Goal: Task Accomplishment & Management: Manage account settings

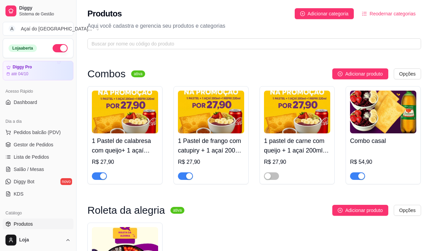
scroll to position [1126, 0]
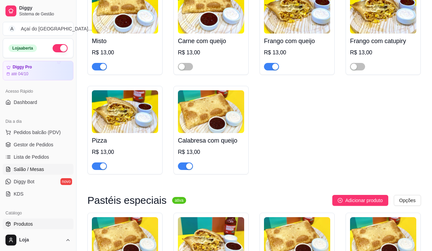
click at [43, 170] on link "Salão / Mesas" at bounding box center [38, 168] width 71 height 11
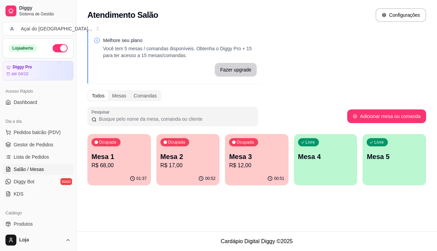
click at [296, 167] on div "Livre Mesa 4" at bounding box center [325, 155] width 63 height 43
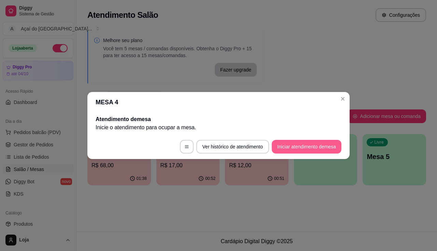
click at [302, 150] on button "Iniciar atendimento de mesa" at bounding box center [307, 147] width 70 height 14
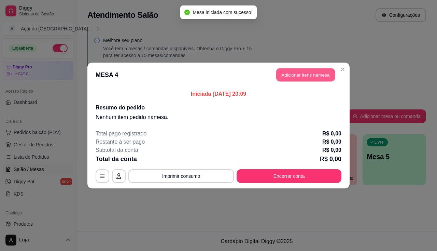
click at [311, 72] on button "Adicionar itens na mesa" at bounding box center [305, 74] width 59 height 13
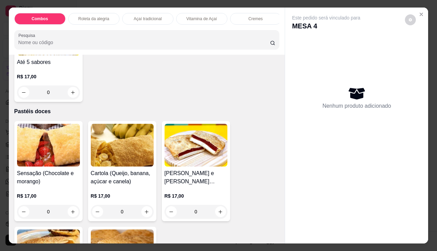
scroll to position [1160, 0]
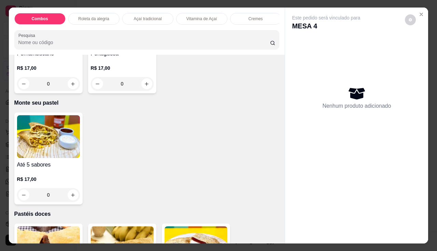
click at [57, 139] on img at bounding box center [48, 136] width 63 height 43
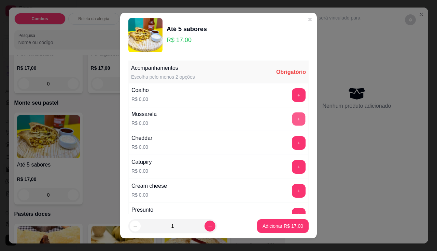
click at [292, 117] on button "+" at bounding box center [298, 118] width 13 height 13
click at [292, 146] on button "+" at bounding box center [298, 142] width 13 height 13
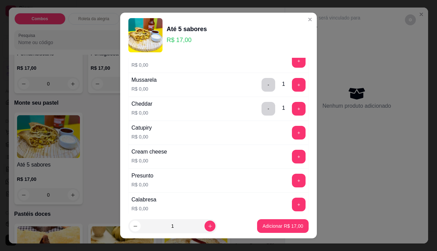
scroll to position [102, 0]
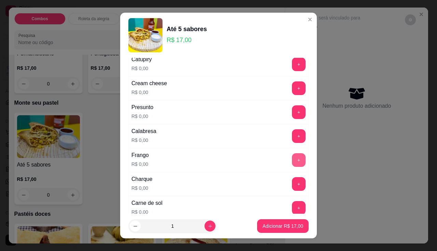
click at [292, 162] on button "+" at bounding box center [299, 160] width 14 height 14
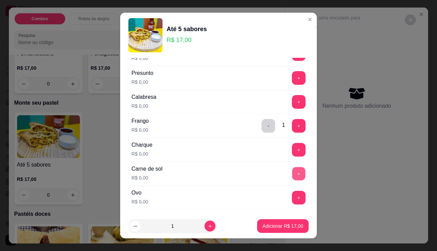
click at [292, 172] on button "+" at bounding box center [298, 173] width 13 height 13
click at [292, 127] on button "+" at bounding box center [299, 126] width 14 height 14
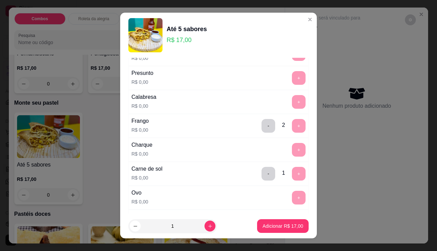
scroll to position [9, 0]
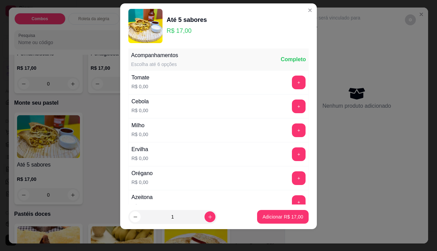
click at [282, 90] on div "Tomate R$ 0,00 +" at bounding box center [218, 82] width 180 height 24
click at [292, 87] on button "+" at bounding box center [299, 82] width 14 height 14
click at [292, 134] on button "+" at bounding box center [299, 130] width 14 height 14
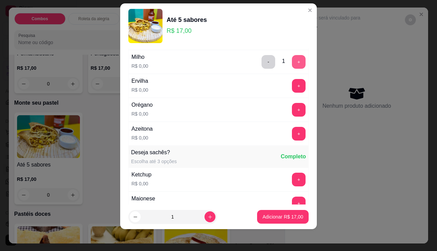
scroll to position [414, 0]
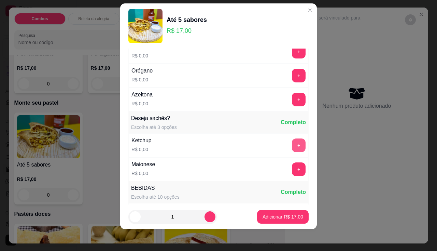
click at [292, 140] on button "+" at bounding box center [299, 145] width 14 height 14
click at [292, 172] on button "+" at bounding box center [298, 168] width 13 height 13
click at [281, 217] on p "Adicionar R$ 17,00" at bounding box center [282, 216] width 41 height 7
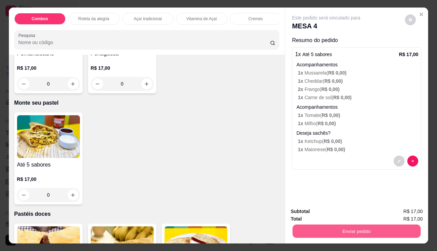
click at [334, 228] on button "Enviar pedido" at bounding box center [356, 230] width 128 height 13
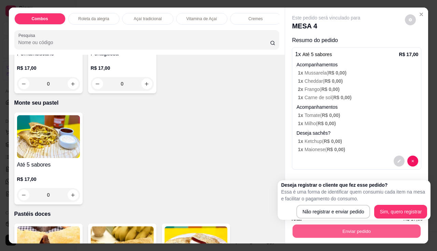
click at [300, 229] on button "Enviar pedido" at bounding box center [356, 230] width 128 height 13
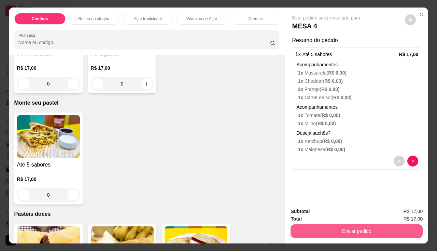
click at [300, 229] on button "Enviar pedido" at bounding box center [356, 231] width 132 height 14
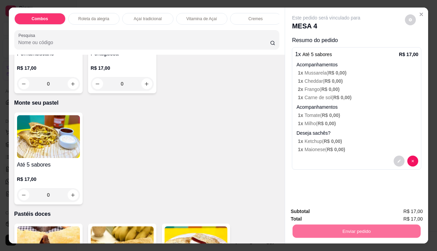
click at [345, 213] on button "Não registrar e enviar pedido" at bounding box center [334, 211] width 71 height 13
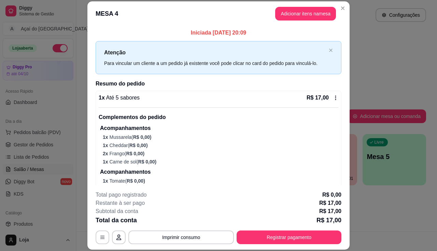
click at [173, 229] on div "**********" at bounding box center [219, 216] width 246 height 53
click at [173, 230] on div "**********" at bounding box center [219, 216] width 246 height 53
click at [176, 236] on button "Imprimir consumo" at bounding box center [181, 236] width 102 height 13
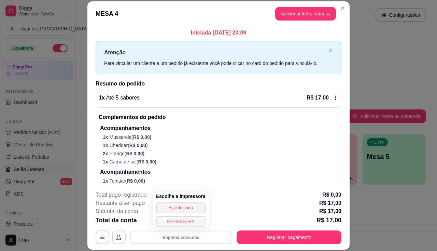
click at [178, 221] on button "IMPRESSORA" at bounding box center [180, 221] width 49 height 11
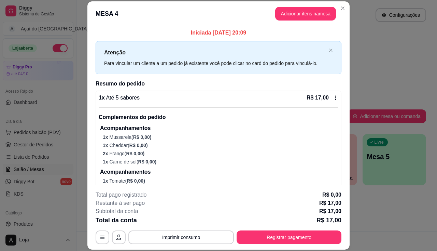
click at [50, 168] on link "Salão / Mesas" at bounding box center [38, 168] width 71 height 11
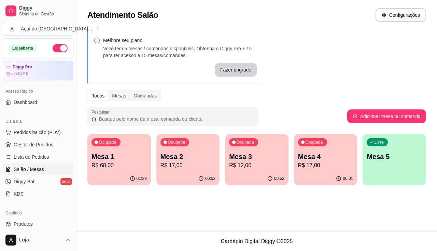
click at [246, 173] on div "00:52" at bounding box center [256, 178] width 63 height 13
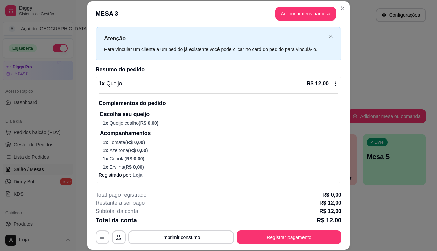
scroll to position [0, 0]
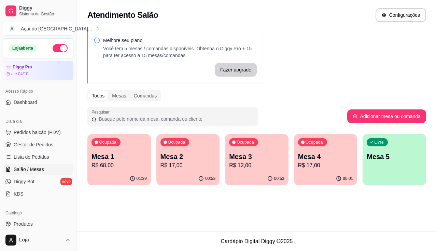
click at [98, 151] on div "Ocupada Mesa 1 R$ 68,00" at bounding box center [118, 153] width 63 height 38
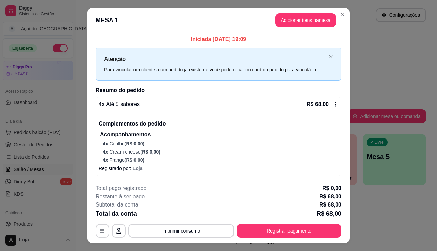
scroll to position [14, 0]
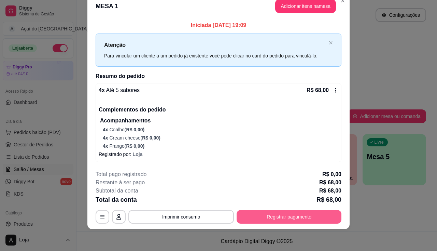
click at [284, 217] on button "Registrar pagamento" at bounding box center [289, 217] width 105 height 14
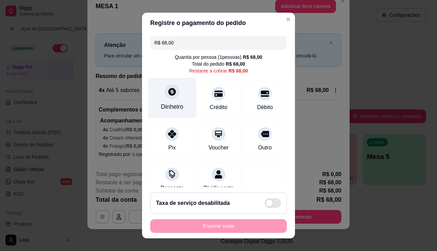
click at [167, 98] on div at bounding box center [172, 91] width 15 height 15
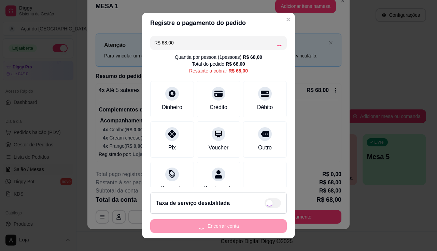
type input "R$ 0,00"
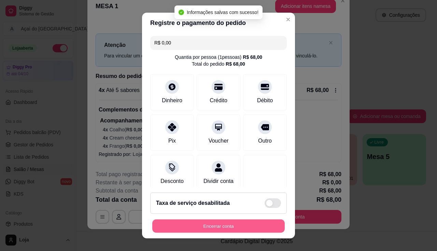
click at [220, 226] on button "Encerrar conta" at bounding box center [218, 225] width 132 height 13
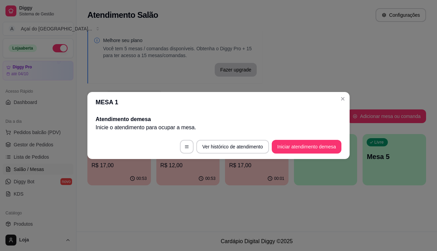
scroll to position [0, 0]
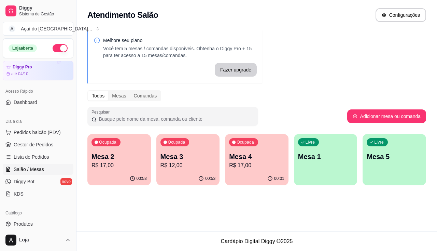
click at [181, 167] on p "R$ 12,00" at bounding box center [187, 165] width 55 height 8
click at [34, 154] on span "Lista de Pedidos" at bounding box center [31, 156] width 35 height 7
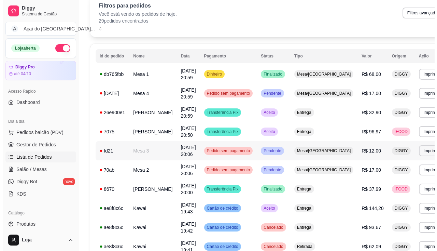
scroll to position [68, 0]
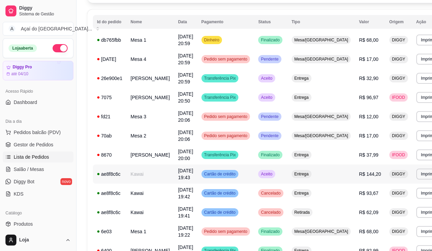
click at [160, 175] on td "Kawai" at bounding box center [149, 173] width 47 height 19
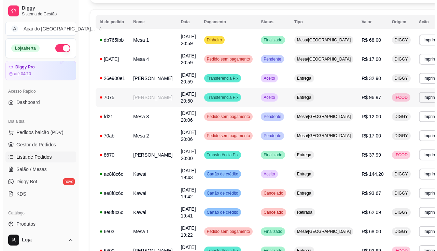
scroll to position [0, 0]
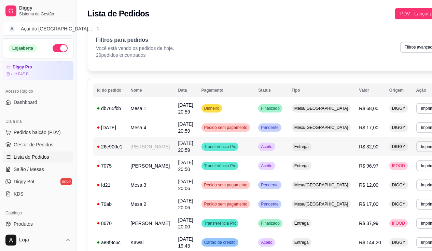
click at [149, 146] on td "[PERSON_NAME]" at bounding box center [149, 146] width 47 height 19
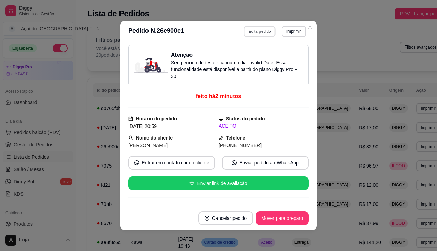
click at [260, 29] on button "Editar pedido" at bounding box center [260, 31] width 32 height 11
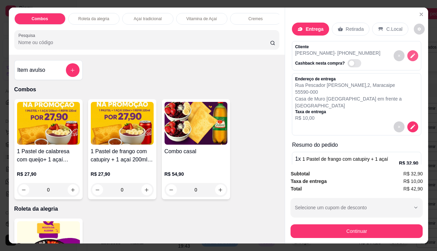
click at [411, 53] on icon "decrease-product-quantity" at bounding box center [413, 55] width 5 height 5
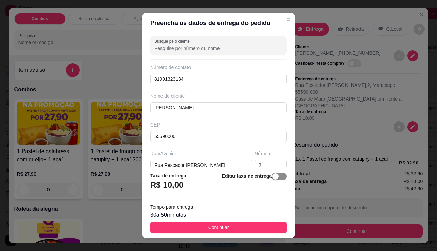
click at [277, 177] on span "button" at bounding box center [279, 176] width 15 height 8
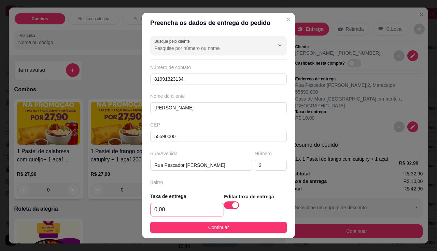
click at [195, 216] on div "0,00" at bounding box center [187, 209] width 74 height 14
click at [201, 206] on input "0,00" at bounding box center [187, 209] width 73 height 13
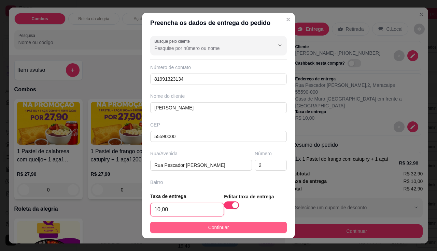
type input "10,00"
click at [208, 229] on span "Continuar" at bounding box center [218, 227] width 21 height 8
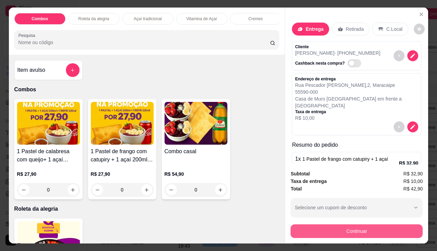
click at [307, 229] on button "Continuar" at bounding box center [356, 231] width 132 height 14
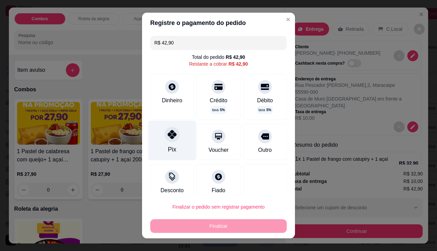
click at [179, 140] on div "Pix" at bounding box center [172, 140] width 48 height 40
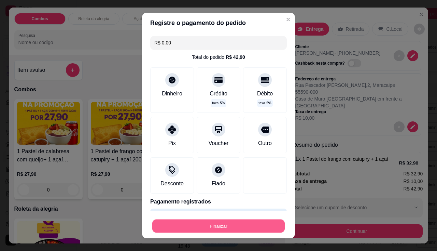
click at [219, 220] on button "Finalizar" at bounding box center [218, 225] width 132 height 13
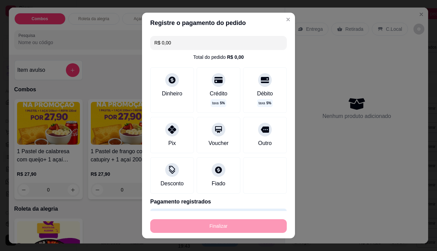
type input "-R$ 42,90"
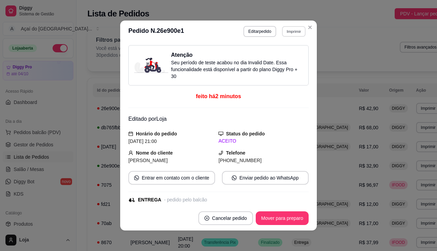
click at [298, 30] on button "Imprimir" at bounding box center [294, 31] width 24 height 11
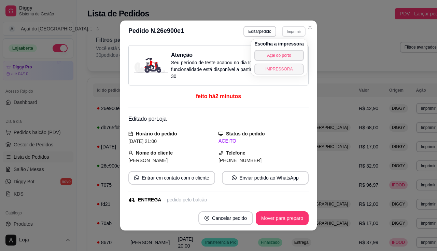
click at [285, 67] on button "IMPRESSORA" at bounding box center [278, 68] width 49 height 11
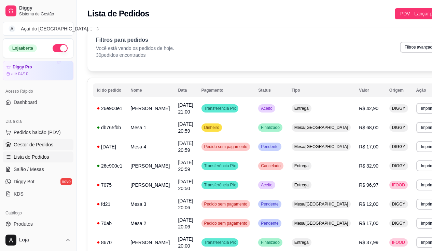
click at [29, 141] on span "Gestor de Pedidos" at bounding box center [34, 144] width 40 height 7
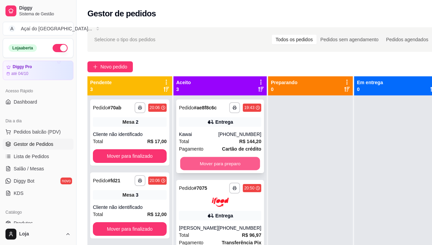
click at [195, 171] on button "Mover para preparo" at bounding box center [220, 163] width 80 height 13
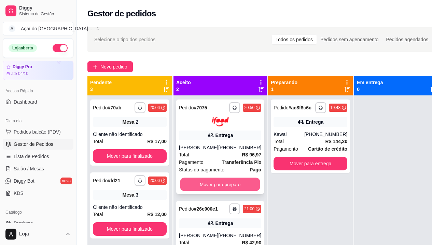
click at [202, 185] on button "Mover para preparo" at bounding box center [220, 184] width 80 height 13
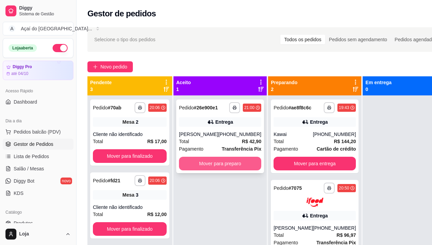
click at [213, 169] on button "Mover para preparo" at bounding box center [220, 164] width 82 height 14
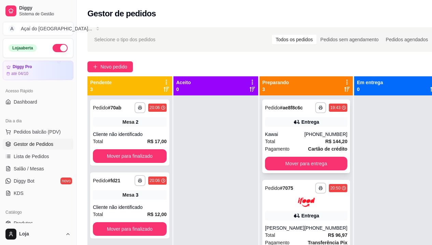
click at [278, 162] on button "Mover para entrega" at bounding box center [306, 164] width 82 height 14
click at [302, 167] on button "Mover para entrega" at bounding box center [306, 163] width 80 height 13
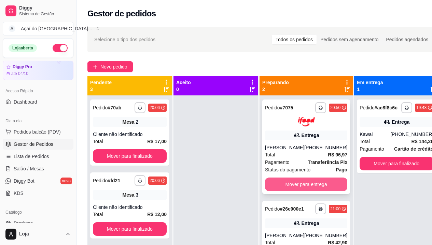
click at [313, 188] on button "Mover para entrega" at bounding box center [306, 185] width 82 height 14
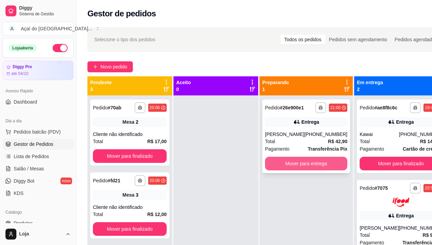
click at [325, 164] on button "Mover para entrega" at bounding box center [306, 164] width 82 height 14
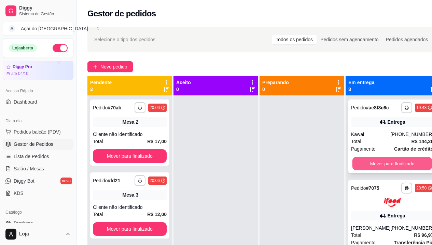
click at [367, 170] on button "Mover para finalizado" at bounding box center [392, 163] width 80 height 13
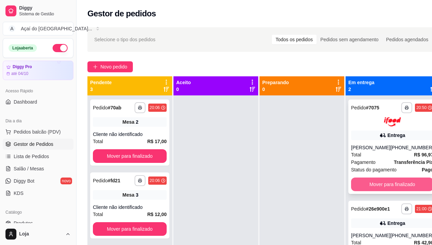
click at [372, 191] on button "Mover para finalizado" at bounding box center [392, 185] width 82 height 14
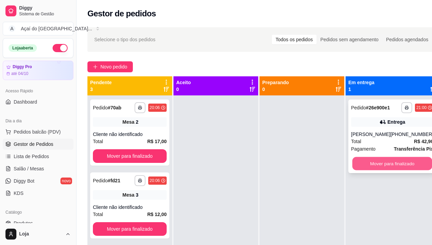
click at [378, 162] on button "Mover para finalizado" at bounding box center [392, 163] width 80 height 13
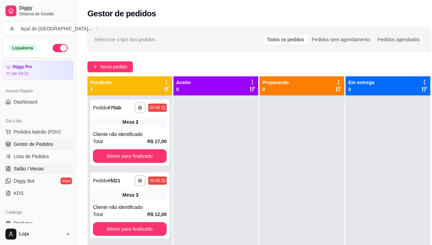
click at [33, 169] on span "Salão / Mesas" at bounding box center [29, 169] width 30 height 7
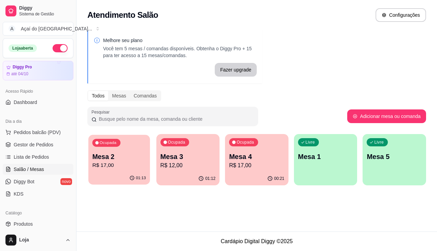
click at [135, 170] on div "Ocupada Mesa 2 R$ 17,00" at bounding box center [118, 152] width 61 height 37
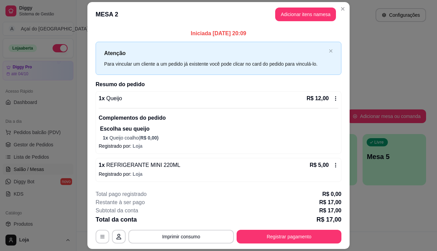
scroll to position [20, 0]
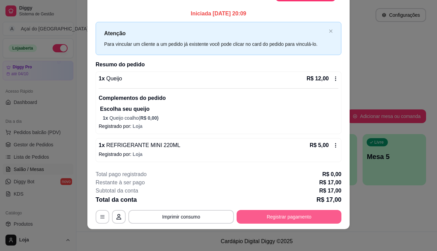
click at [266, 215] on button "Registrar pagamento" at bounding box center [289, 217] width 105 height 14
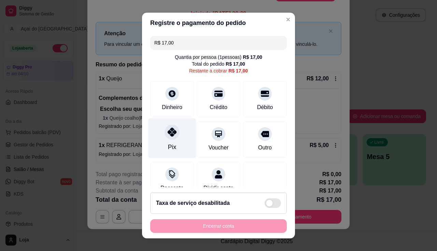
click at [168, 133] on icon at bounding box center [172, 131] width 9 height 9
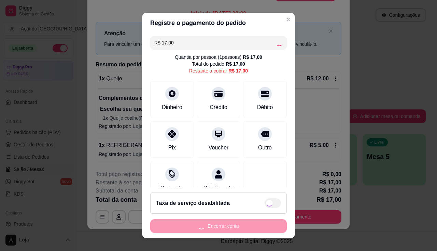
type input "R$ 0,00"
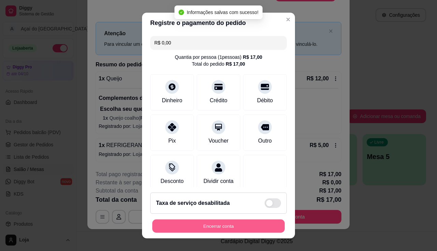
click at [215, 223] on button "Encerrar conta" at bounding box center [218, 225] width 132 height 13
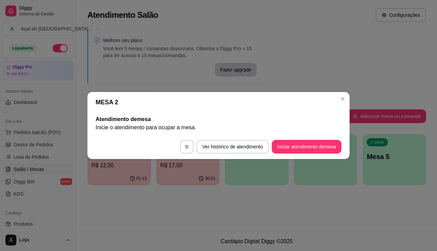
scroll to position [0, 0]
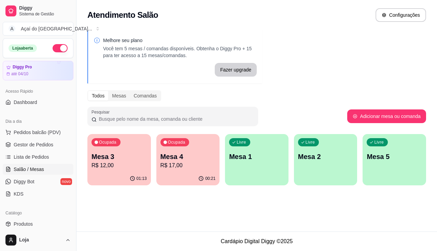
click at [122, 168] on p "R$ 12,00" at bounding box center [118, 165] width 55 height 8
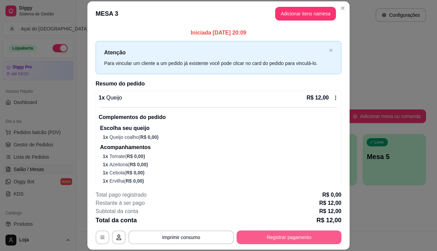
click at [275, 234] on button "Registrar pagamento" at bounding box center [289, 237] width 105 height 14
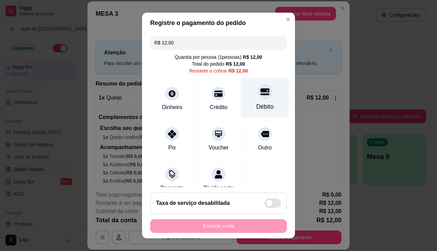
click at [260, 94] on icon at bounding box center [264, 91] width 9 height 7
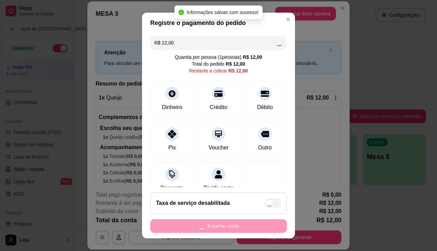
type input "R$ 0,00"
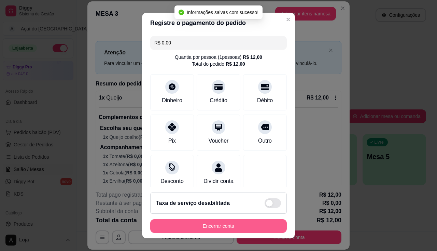
click at [244, 228] on button "Encerrar conta" at bounding box center [218, 226] width 137 height 14
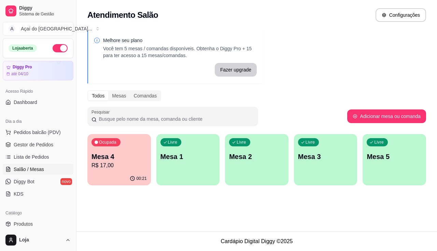
click at [118, 169] on p "R$ 17,00" at bounding box center [118, 165] width 55 height 8
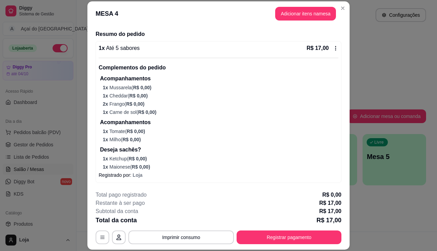
scroll to position [20, 0]
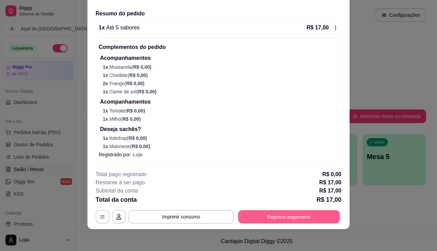
click at [261, 210] on button "Registrar pagamento" at bounding box center [289, 216] width 102 height 13
click at [247, 212] on button "Registrar pagamento" at bounding box center [289, 216] width 102 height 13
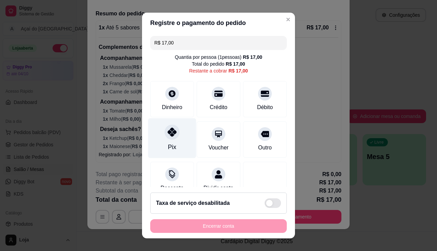
click at [168, 145] on div "Pix" at bounding box center [172, 146] width 8 height 9
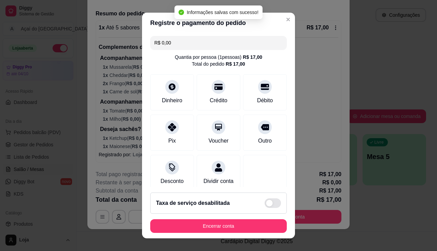
type input "R$ 0,00"
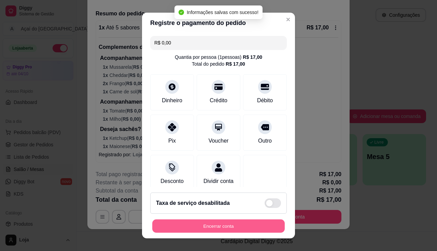
click at [184, 221] on button "Encerrar conta" at bounding box center [218, 225] width 132 height 13
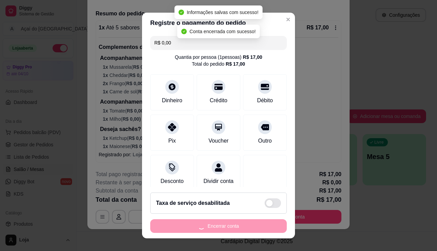
scroll to position [0, 0]
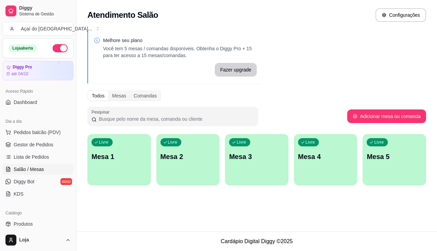
click at [306, 162] on div "Livre Mesa 4" at bounding box center [325, 155] width 63 height 43
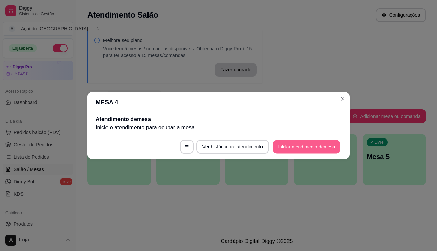
click at [319, 146] on button "Iniciar atendimento de mesa" at bounding box center [307, 146] width 68 height 13
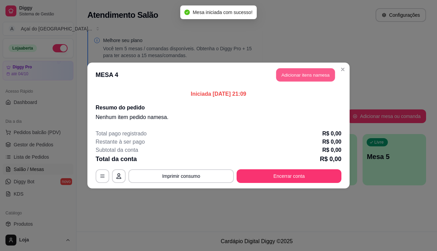
click at [316, 74] on button "Adicionar itens na mesa" at bounding box center [305, 74] width 59 height 13
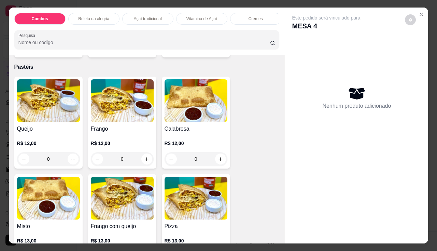
scroll to position [751, 0]
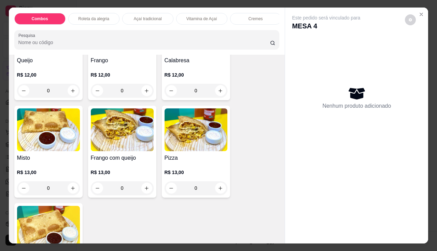
click at [103, 147] on img at bounding box center [122, 129] width 63 height 43
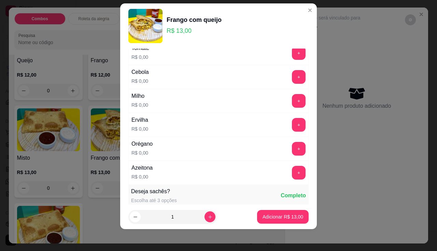
scroll to position [137, 0]
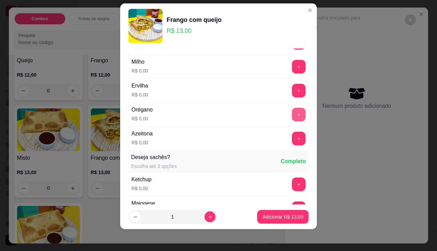
click at [292, 113] on button "+" at bounding box center [299, 115] width 14 height 14
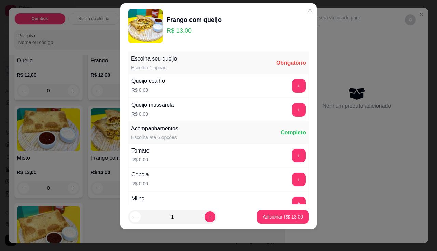
scroll to position [0, 0]
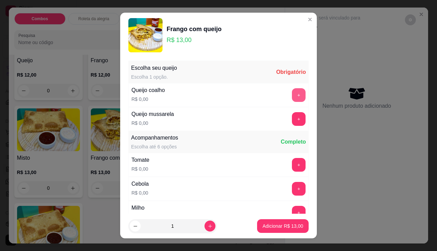
click at [292, 91] on button "+" at bounding box center [299, 95] width 14 height 14
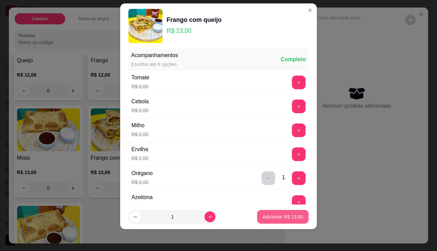
click at [267, 212] on button "Adicionar R$ 13,00" at bounding box center [283, 217] width 52 height 14
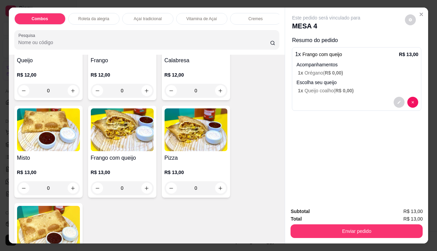
click at [129, 139] on img at bounding box center [122, 129] width 63 height 43
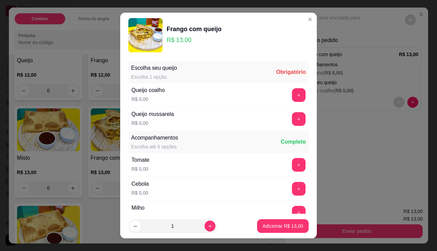
scroll to position [34, 0]
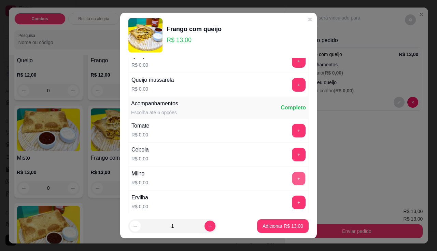
click at [292, 177] on button "+" at bounding box center [298, 177] width 13 height 13
click at [292, 205] on button "+" at bounding box center [298, 201] width 13 height 13
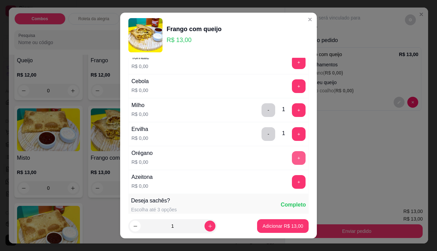
click at [292, 158] on button "+" at bounding box center [299, 158] width 14 height 14
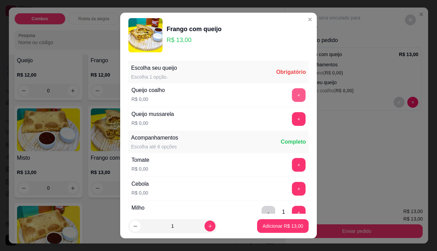
click at [292, 101] on button "+" at bounding box center [299, 95] width 14 height 14
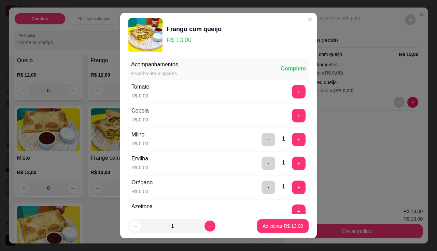
scroll to position [9, 0]
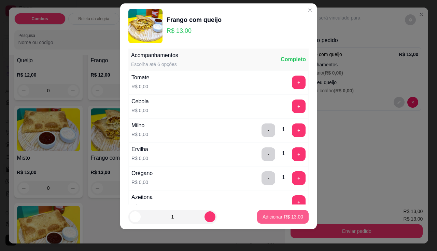
click at [276, 215] on p "Adicionar R$ 13,00" at bounding box center [282, 216] width 41 height 7
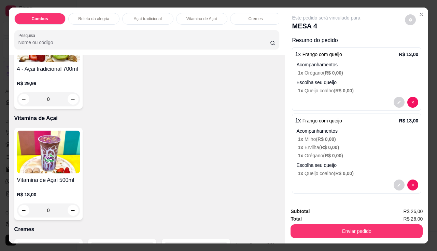
scroll to position [273, 0]
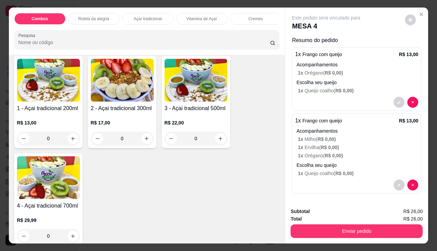
click at [56, 111] on h4 "1 - Açai tradicional 200ml" at bounding box center [48, 108] width 63 height 8
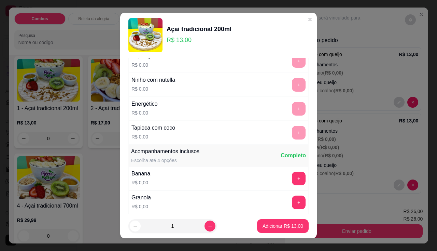
scroll to position [68, 0]
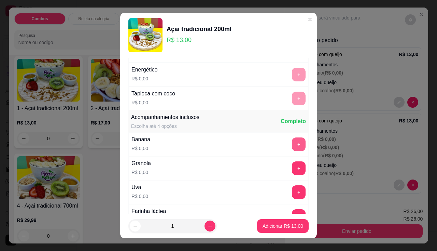
click at [292, 146] on button "+" at bounding box center [299, 144] width 14 height 14
click at [292, 170] on button "+" at bounding box center [299, 168] width 14 height 14
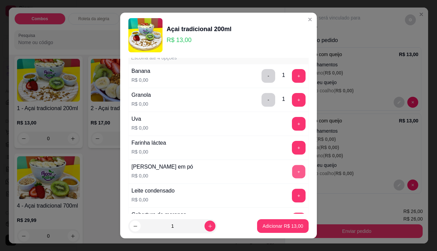
click at [292, 168] on button "+" at bounding box center [298, 171] width 13 height 13
click at [292, 197] on button "+" at bounding box center [299, 195] width 14 height 14
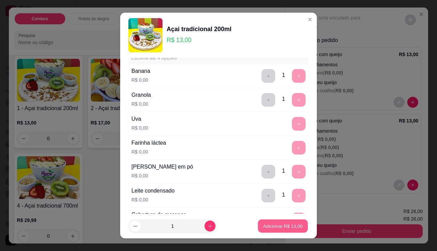
click at [274, 225] on p "Adicionar R$ 13,00" at bounding box center [283, 226] width 40 height 6
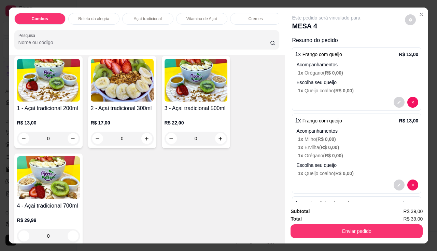
click at [181, 109] on h4 "3 - Açai tradicional 500ml" at bounding box center [196, 108] width 63 height 8
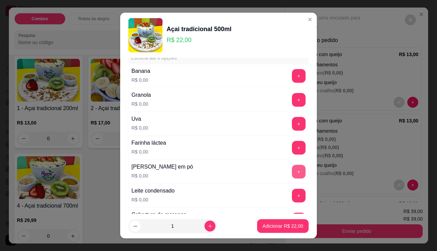
click at [292, 166] on button "+" at bounding box center [299, 172] width 14 height 14
click at [292, 190] on button "+" at bounding box center [299, 195] width 14 height 14
click at [289, 190] on div "+" at bounding box center [298, 195] width 19 height 14
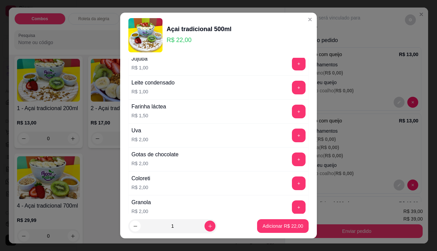
scroll to position [341, 0]
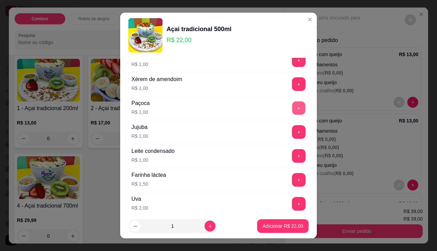
click at [292, 110] on button "+" at bounding box center [298, 107] width 13 height 13
click at [287, 219] on button "Adicionar R$ 23,00" at bounding box center [283, 226] width 52 height 14
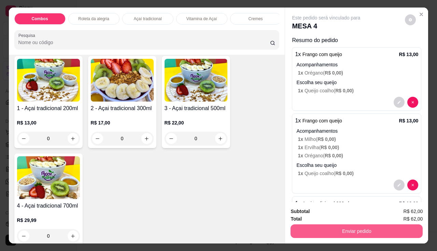
click at [301, 225] on button "Enviar pedido" at bounding box center [356, 231] width 132 height 14
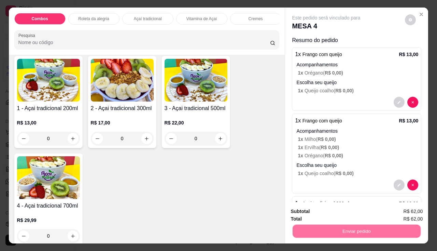
click at [314, 211] on button "Não registrar e enviar pedido" at bounding box center [334, 211] width 71 height 13
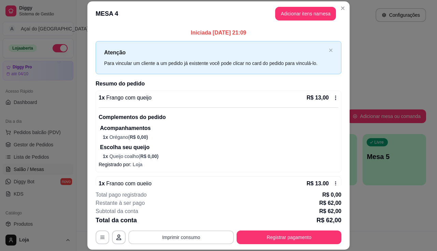
click at [201, 234] on button "Imprimir consumo" at bounding box center [180, 237] width 105 height 14
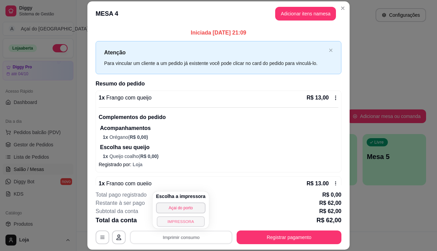
click at [177, 218] on button "IMPRESSORA" at bounding box center [181, 221] width 48 height 11
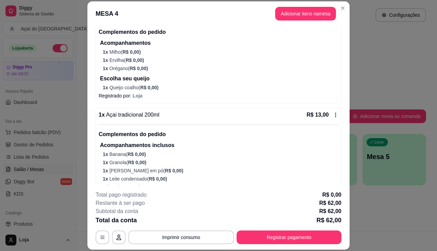
scroll to position [276, 0]
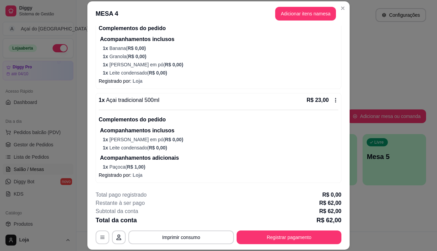
click at [266, 136] on p "1 x Leite em pó ( R$ 0,00 )" at bounding box center [220, 139] width 235 height 7
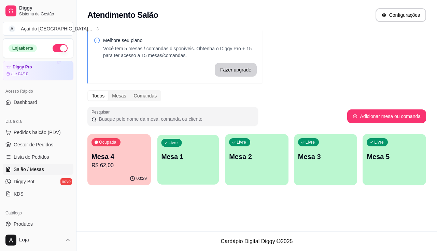
click at [200, 166] on div "Livre Mesa 1" at bounding box center [187, 155] width 61 height 42
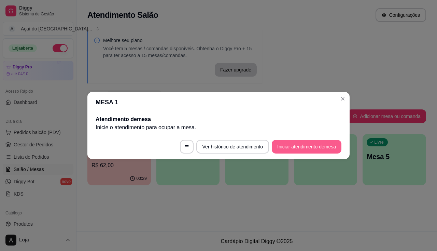
click at [298, 149] on button "Iniciar atendimento de mesa" at bounding box center [307, 147] width 70 height 14
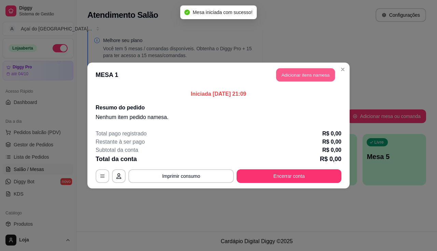
click at [291, 78] on button "Adicionar itens na mesa" at bounding box center [305, 74] width 59 height 13
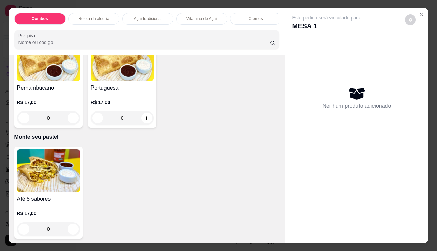
scroll to position [1160, 0]
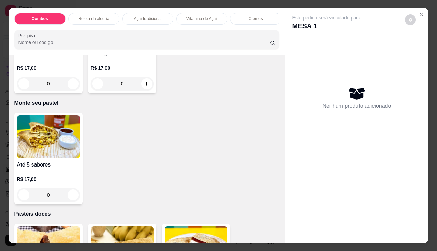
click at [71, 201] on div "0" at bounding box center [48, 195] width 63 height 14
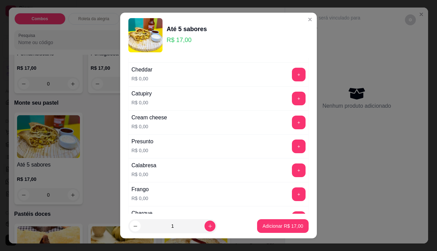
scroll to position [102, 0]
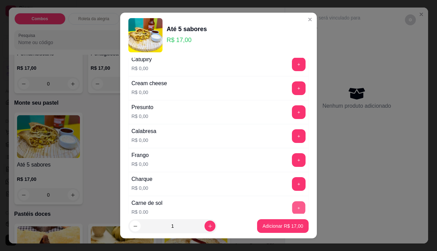
click at [292, 208] on button "+" at bounding box center [298, 207] width 13 height 13
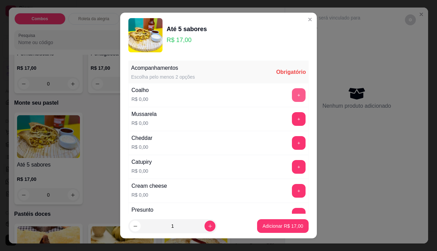
click at [294, 97] on div "+" at bounding box center [298, 95] width 19 height 14
click at [292, 93] on button "+" at bounding box center [299, 95] width 14 height 14
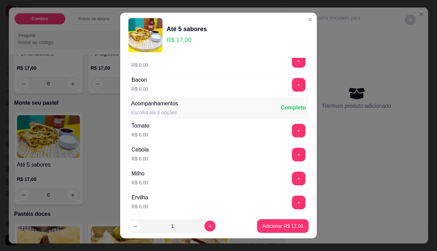
scroll to position [307, 0]
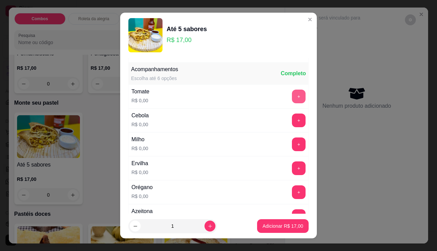
click at [292, 95] on button "+" at bounding box center [299, 96] width 14 height 14
click at [292, 120] on button "+" at bounding box center [298, 119] width 13 height 13
click at [292, 143] on button "+" at bounding box center [299, 144] width 14 height 14
click at [292, 172] on button "+" at bounding box center [299, 168] width 14 height 14
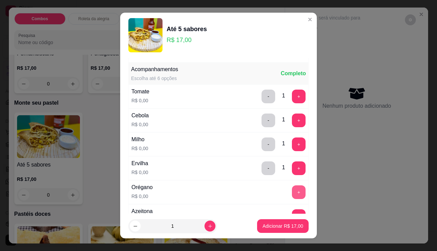
click at [292, 196] on button "+" at bounding box center [299, 192] width 14 height 14
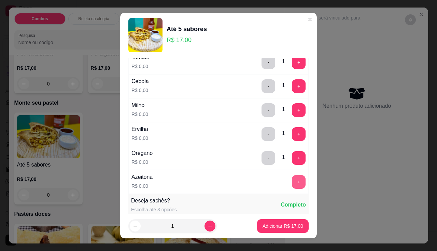
click at [292, 181] on button "+" at bounding box center [299, 182] width 14 height 14
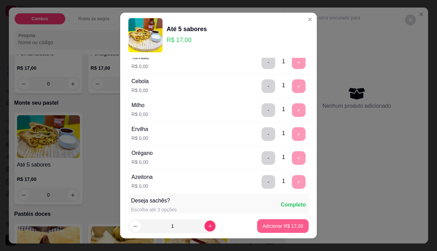
click at [286, 224] on p "Adicionar R$ 17,00" at bounding box center [282, 225] width 41 height 7
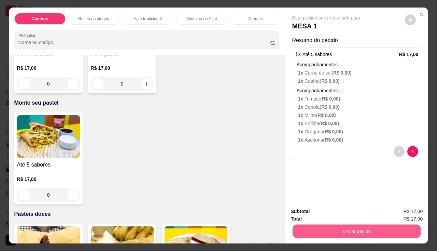
click at [351, 229] on button "Enviar pedido" at bounding box center [356, 230] width 128 height 13
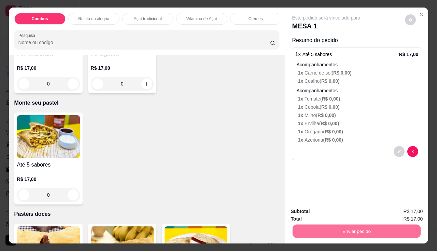
click at [343, 214] on button "Não registrar e enviar pedido" at bounding box center [334, 211] width 71 height 13
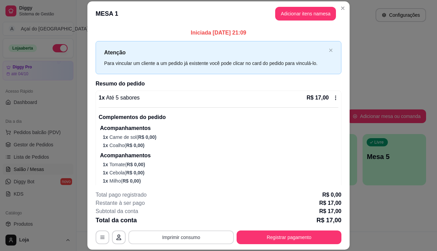
click at [186, 239] on button "Imprimir consumo" at bounding box center [180, 237] width 105 height 14
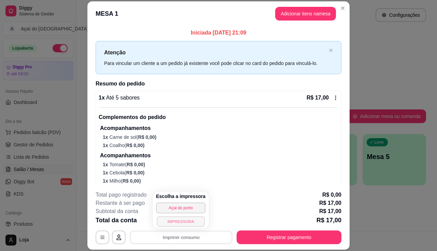
click at [188, 224] on button "IMPRESSORA" at bounding box center [181, 221] width 48 height 11
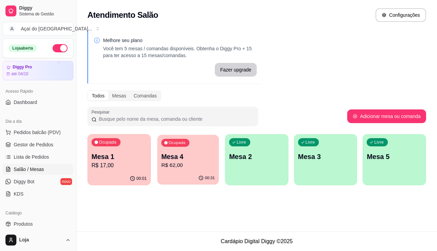
click at [196, 156] on p "Mesa 4" at bounding box center [188, 156] width 54 height 9
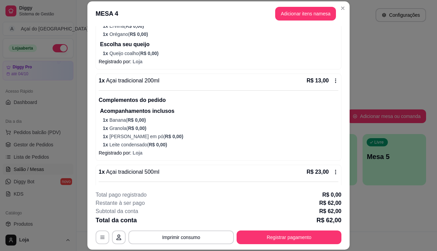
scroll to position [276, 0]
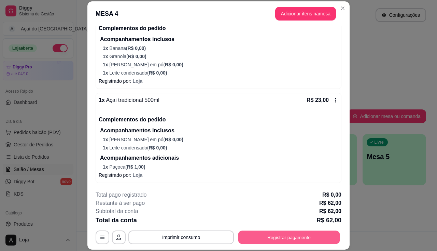
click at [290, 237] on button "Registrar pagamento" at bounding box center [289, 236] width 102 height 13
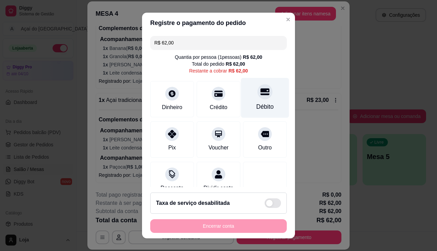
click at [245, 101] on div "Débito" at bounding box center [265, 97] width 48 height 40
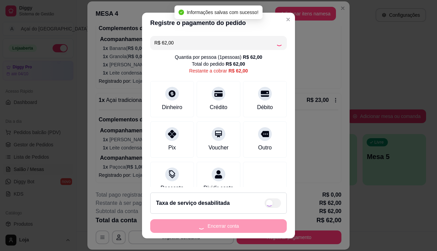
type input "R$ 0,00"
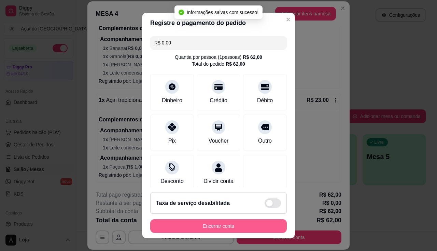
click at [247, 231] on button "Encerrar conta" at bounding box center [218, 226] width 137 height 14
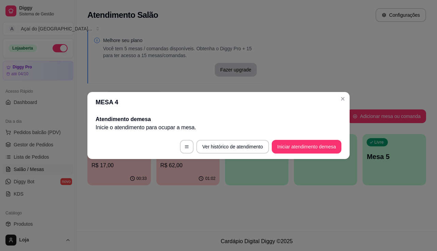
scroll to position [0, 0]
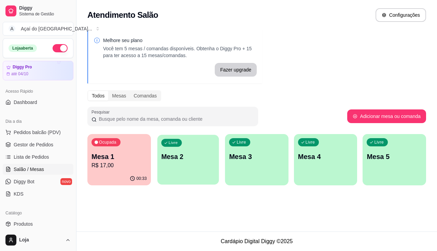
click at [198, 164] on div "Livre Mesa 2" at bounding box center [187, 155] width 61 height 42
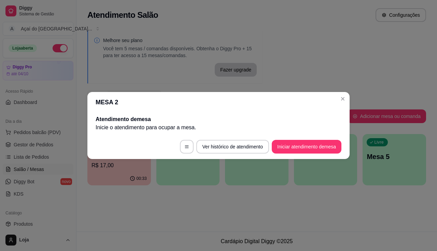
click at [292, 153] on button "Iniciar atendimento de mesa" at bounding box center [307, 147] width 70 height 14
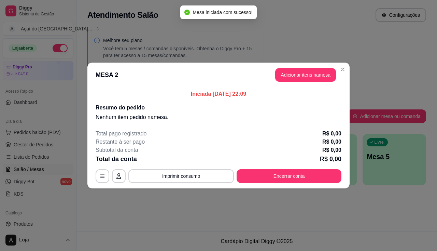
click at [303, 78] on button "Adicionar itens na mesa" at bounding box center [305, 75] width 61 height 14
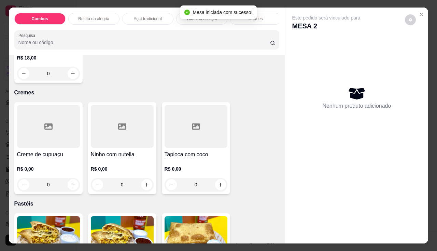
scroll to position [683, 0]
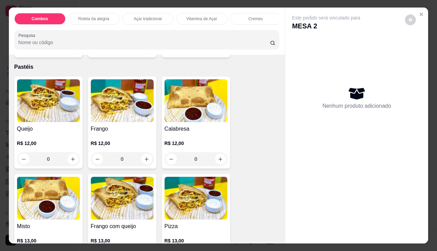
click at [116, 133] on h4 "Frango" at bounding box center [122, 129] width 63 height 8
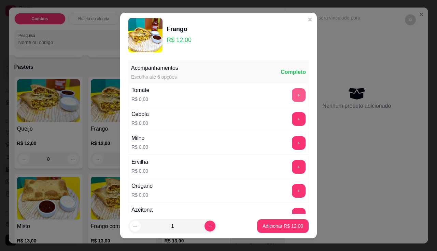
click at [292, 96] on button "+" at bounding box center [299, 95] width 14 height 14
click at [292, 121] on button "+" at bounding box center [299, 119] width 14 height 14
click at [292, 139] on button "+" at bounding box center [299, 143] width 14 height 14
click at [292, 171] on button "+" at bounding box center [299, 167] width 14 height 14
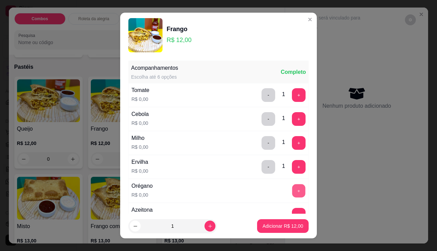
click at [292, 186] on button "+" at bounding box center [298, 190] width 13 height 13
click at [292, 210] on button "+" at bounding box center [298, 214] width 13 height 13
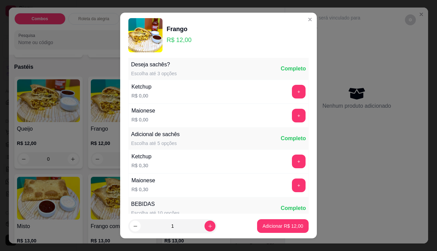
scroll to position [9, 0]
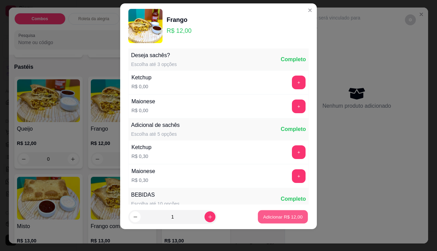
click at [280, 214] on p "Adicionar R$ 12,00" at bounding box center [283, 216] width 40 height 6
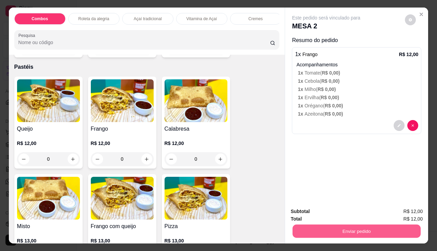
click at [317, 224] on button "Enviar pedido" at bounding box center [356, 230] width 128 height 13
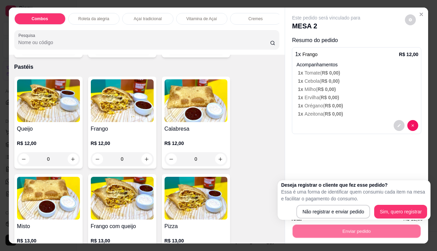
drag, startPoint x: 317, startPoint y: 204, endPoint x: 317, endPoint y: 212, distance: 7.8
click at [317, 205] on div "Deseja registrar o cliente que fez esse pedido? Essa é uma forma de identificar…" at bounding box center [354, 199] width 146 height 37
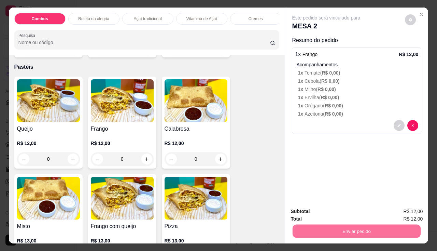
click at [317, 212] on button "Não registrar e enviar pedido" at bounding box center [334, 211] width 71 height 13
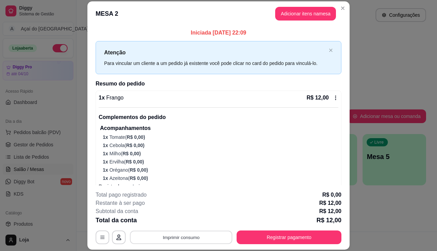
click at [215, 234] on button "Imprimir consumo" at bounding box center [181, 236] width 102 height 13
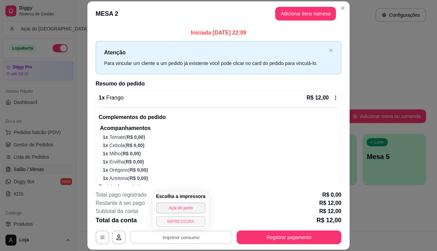
click at [194, 221] on button "IMPRESSORA" at bounding box center [180, 221] width 49 height 11
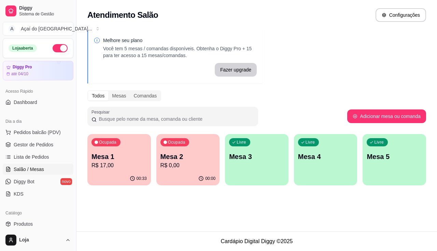
click at [255, 159] on p "Mesa 3" at bounding box center [256, 157] width 55 height 10
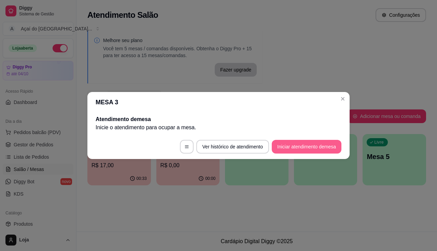
click at [311, 148] on button "Iniciar atendimento de mesa" at bounding box center [307, 147] width 70 height 14
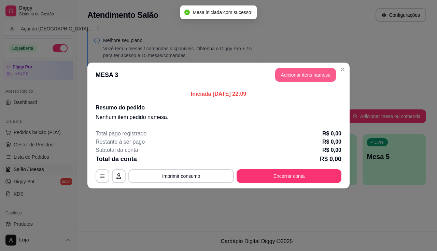
click at [311, 78] on button "Adicionar itens na mesa" at bounding box center [305, 75] width 61 height 14
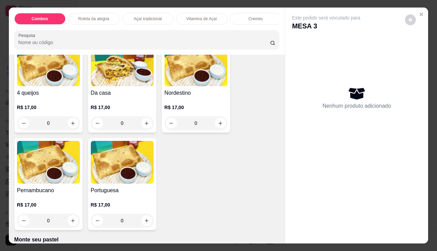
scroll to position [1092, 0]
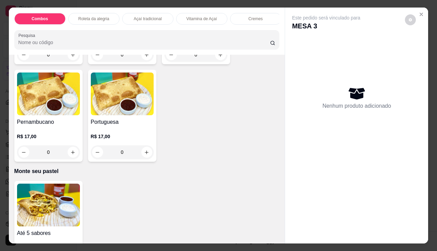
click at [48, 195] on img at bounding box center [48, 204] width 63 height 43
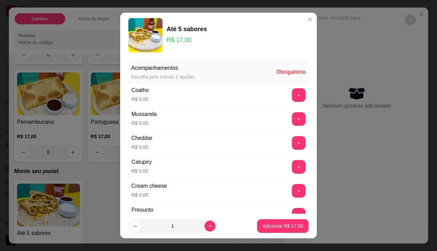
scroll to position [34, 0]
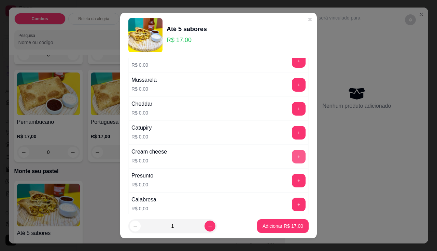
click at [292, 155] on button "+" at bounding box center [299, 156] width 14 height 14
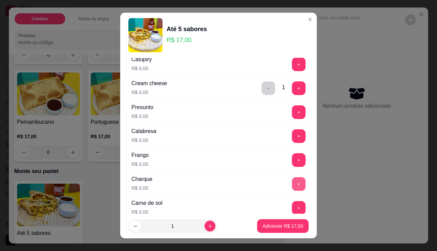
scroll to position [171, 0]
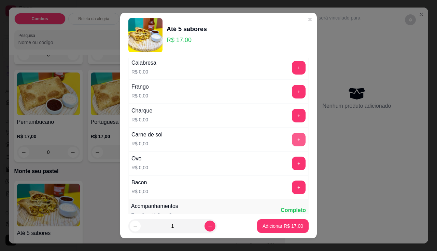
click at [292, 144] on button "+" at bounding box center [299, 139] width 14 height 14
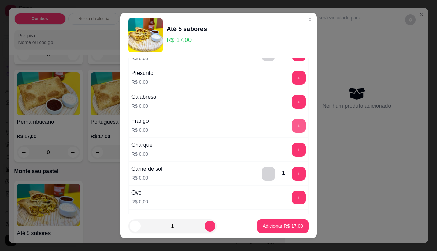
click at [292, 120] on button "+" at bounding box center [299, 126] width 14 height 14
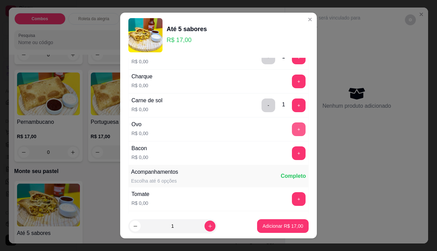
click at [292, 129] on button "+" at bounding box center [299, 129] width 14 height 14
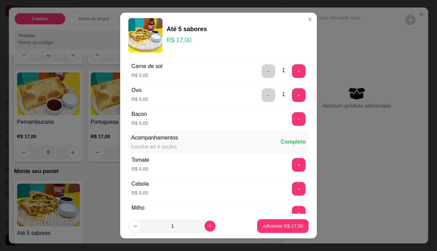
scroll to position [273, 0]
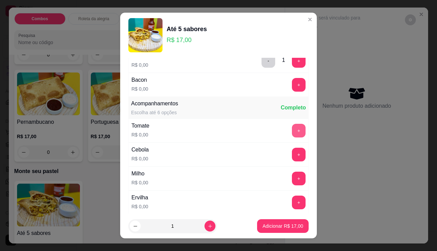
click at [292, 129] on button "+" at bounding box center [299, 131] width 14 height 14
click at [292, 151] on button "+" at bounding box center [299, 154] width 14 height 14
click at [292, 180] on button "+" at bounding box center [299, 178] width 14 height 14
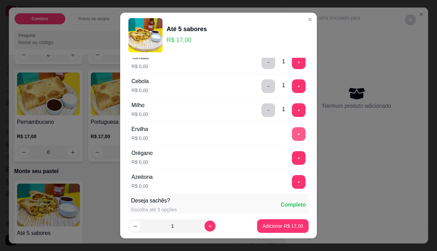
click at [292, 135] on button "+" at bounding box center [299, 134] width 14 height 14
click at [262, 132] on button "-" at bounding box center [268, 133] width 13 height 13
click at [292, 162] on button "+" at bounding box center [299, 158] width 14 height 14
click at [292, 179] on button "+" at bounding box center [299, 182] width 14 height 14
click at [283, 228] on p "Adicionar R$ 17,00" at bounding box center [282, 225] width 41 height 7
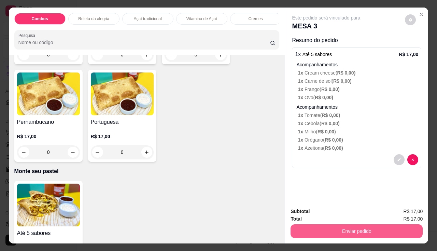
click at [337, 233] on button "Enviar pedido" at bounding box center [356, 231] width 132 height 14
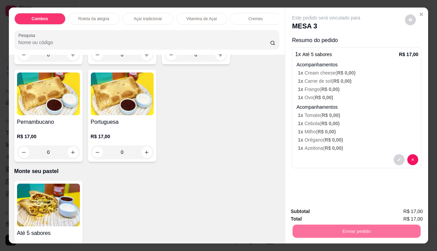
click at [316, 211] on button "Não registrar e enviar pedido" at bounding box center [334, 211] width 69 height 13
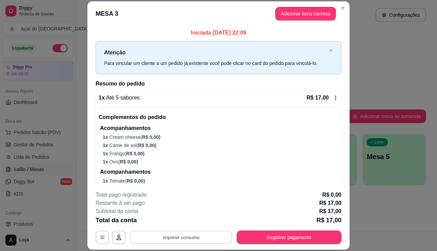
click at [210, 235] on button "Imprimir consumo" at bounding box center [181, 236] width 102 height 13
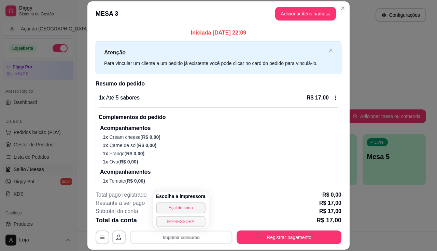
click at [182, 224] on button "IMPRESSORA" at bounding box center [180, 221] width 49 height 11
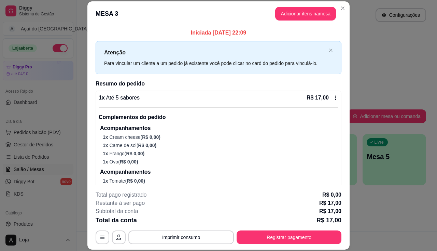
scroll to position [20, 0]
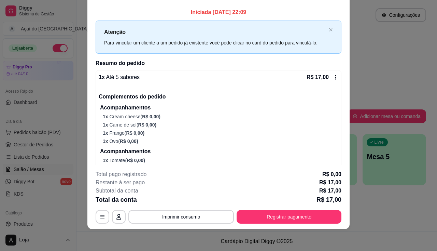
click at [308, 224] on footer "**********" at bounding box center [218, 197] width 262 height 64
click at [303, 222] on button "Registrar pagamento" at bounding box center [289, 217] width 105 height 14
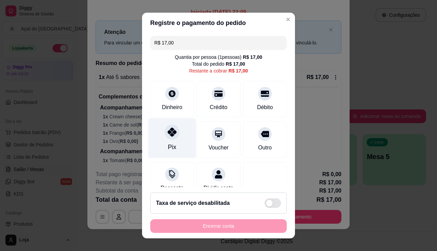
click at [173, 131] on div at bounding box center [172, 131] width 15 height 15
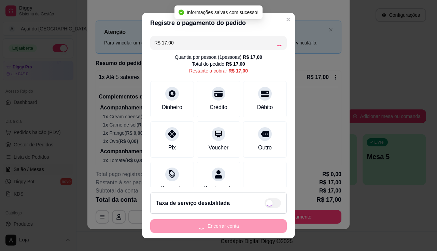
type input "R$ 0,00"
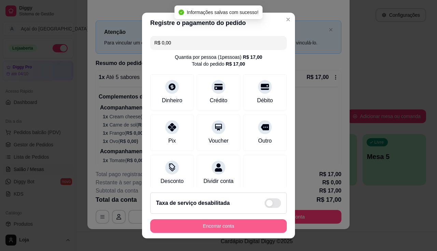
click at [199, 229] on button "Encerrar conta" at bounding box center [218, 226] width 137 height 14
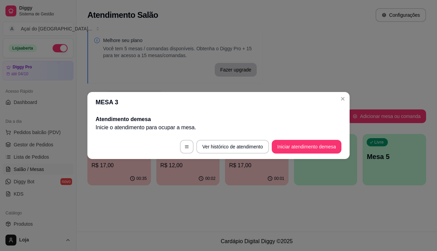
scroll to position [0, 0]
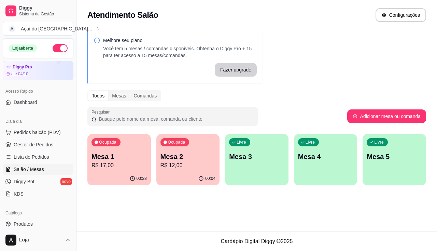
click at [178, 171] on div "Ocupada Mesa 2 R$ 12,00" at bounding box center [187, 153] width 63 height 38
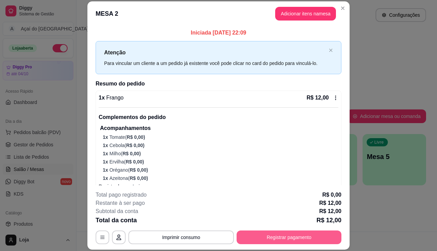
click at [250, 243] on button "Registrar pagamento" at bounding box center [289, 237] width 105 height 14
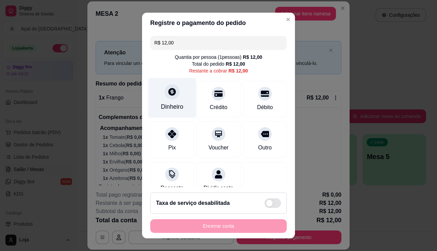
click at [169, 108] on div "Dinheiro" at bounding box center [172, 106] width 23 height 9
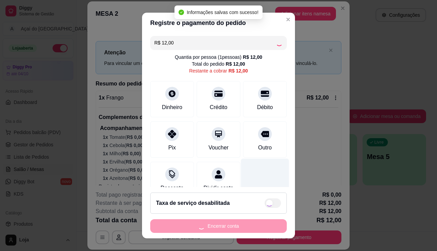
type input "R$ 0,00"
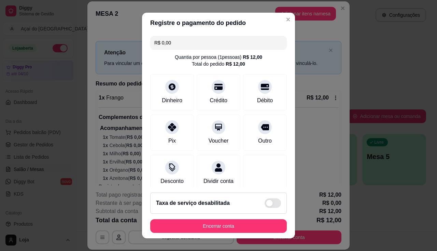
click at [193, 218] on footer "Taxa de serviço desabilitada Encerrar conta" at bounding box center [218, 212] width 153 height 51
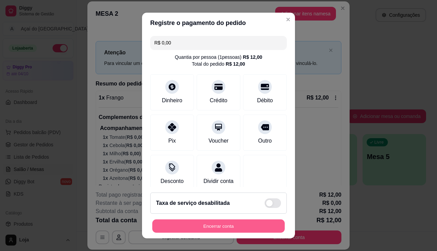
click at [194, 227] on button "Encerrar conta" at bounding box center [218, 225] width 132 height 13
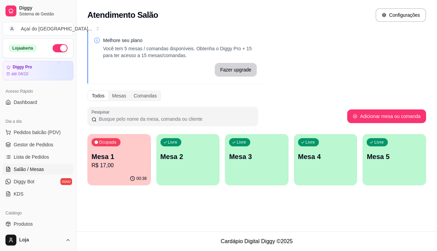
click at [98, 165] on p "R$ 17,00" at bounding box center [118, 165] width 55 height 8
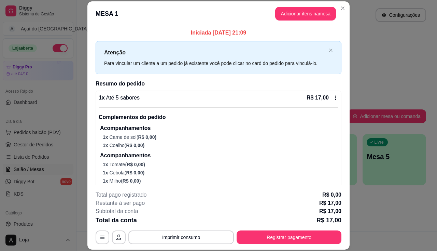
scroll to position [39, 0]
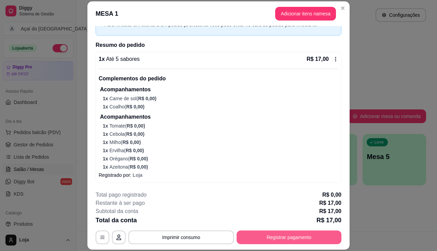
click at [274, 237] on button "Registrar pagamento" at bounding box center [289, 237] width 105 height 14
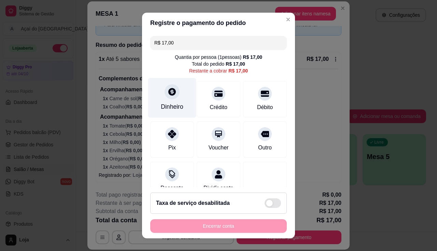
click at [169, 105] on div "Dinheiro" at bounding box center [172, 106] width 23 height 9
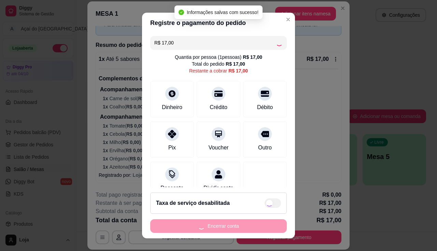
type input "R$ 0,00"
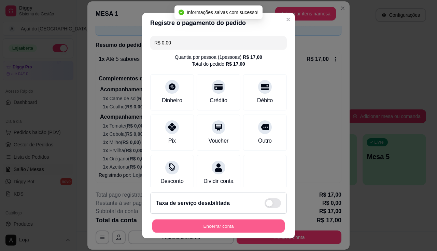
click at [227, 226] on button "Encerrar conta" at bounding box center [218, 225] width 132 height 13
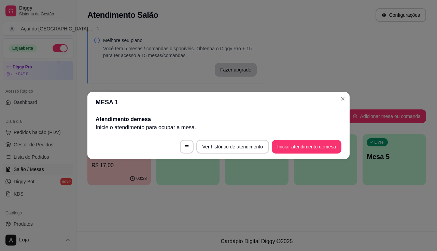
scroll to position [0, 0]
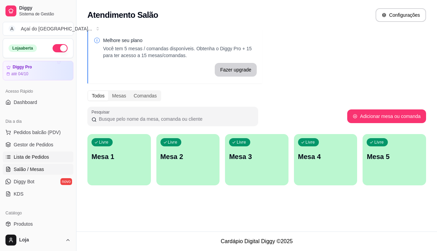
click at [38, 155] on span "Lista de Pedidos" at bounding box center [31, 156] width 35 height 7
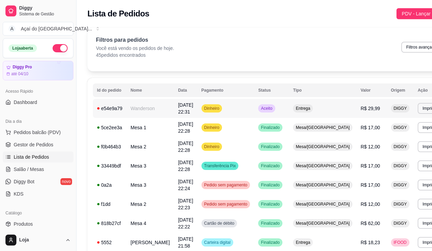
click at [190, 113] on td "[DATE] 22:31" at bounding box center [185, 108] width 23 height 19
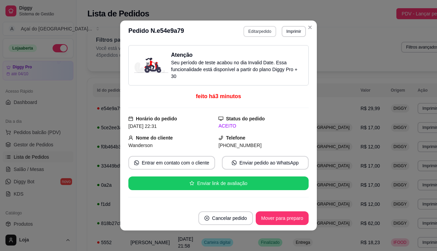
click at [260, 31] on button "Editar pedido" at bounding box center [259, 31] width 32 height 11
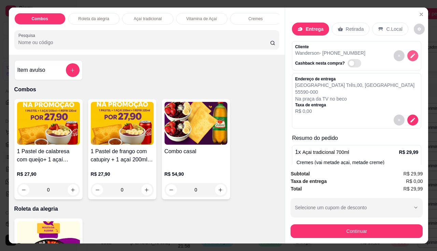
click at [410, 55] on icon "decrease-product-quantity" at bounding box center [413, 56] width 6 height 6
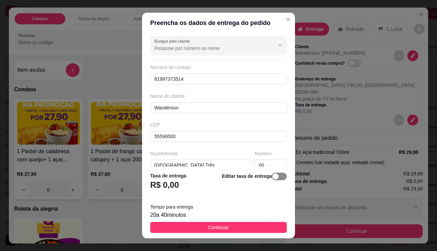
click at [272, 176] on div "button" at bounding box center [275, 176] width 6 height 6
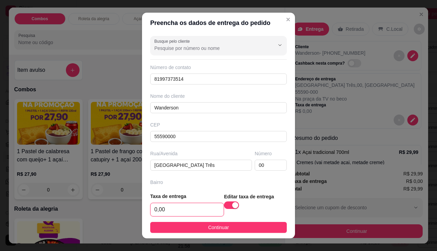
click at [184, 214] on input "0,00" at bounding box center [187, 209] width 73 height 13
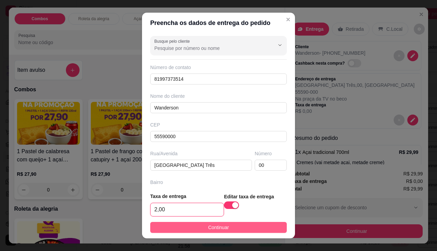
type input "2,00"
click at [182, 229] on button "Continuar" at bounding box center [218, 227] width 137 height 11
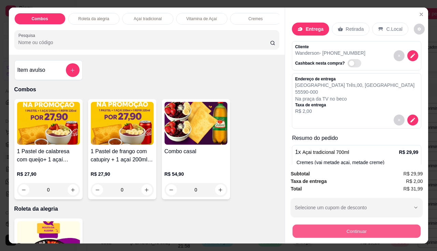
click at [304, 224] on button "Continuar" at bounding box center [356, 230] width 128 height 13
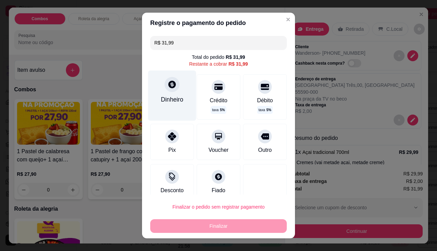
click at [178, 93] on div "Dinheiro" at bounding box center [172, 95] width 48 height 50
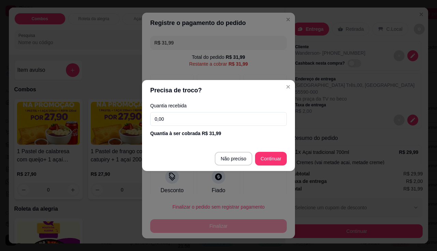
click at [185, 117] on input "0,00" at bounding box center [218, 119] width 137 height 14
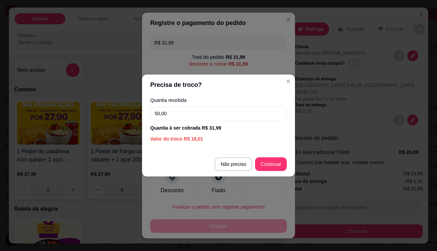
type input "50,00"
type input "R$ 0,00"
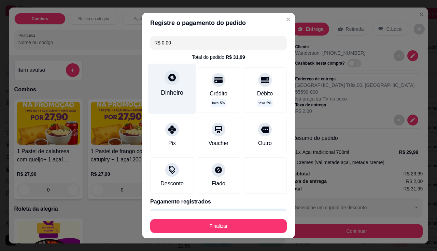
click at [167, 87] on div "Dinheiro" at bounding box center [172, 88] width 48 height 50
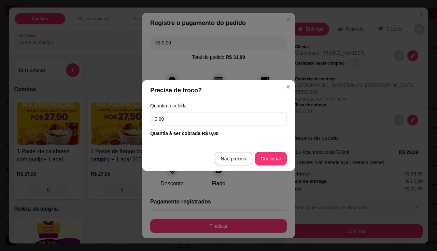
click at [184, 127] on div "Quantia recebida 0,00 Quantia à ser cobrada R$ 0,00" at bounding box center [218, 119] width 153 height 39
click at [185, 121] on input "0,00" at bounding box center [218, 119] width 137 height 14
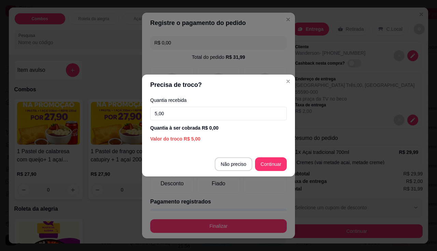
type input "50,00"
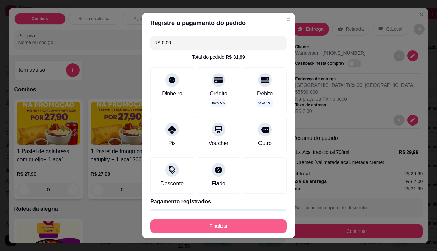
click at [233, 224] on button "Finalizar" at bounding box center [218, 226] width 137 height 14
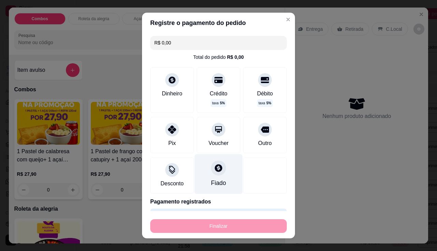
type input "-R$ 31,99"
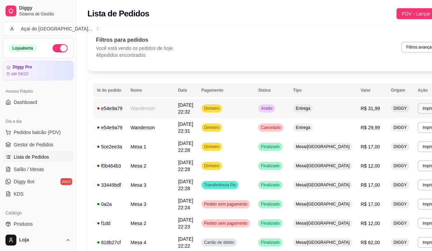
click at [124, 114] on td "e54e9a79" at bounding box center [109, 108] width 33 height 19
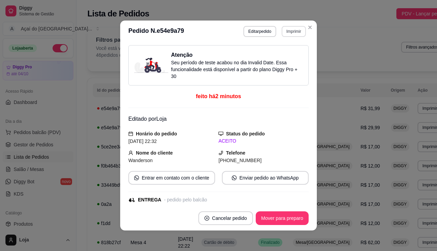
click at [288, 33] on button "Imprimir" at bounding box center [294, 31] width 24 height 11
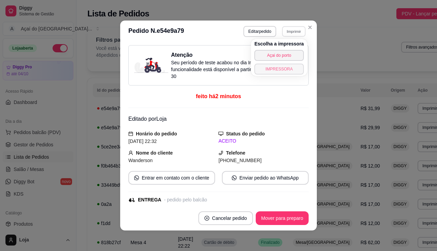
click at [289, 70] on button "IMPRESSORA" at bounding box center [278, 68] width 49 height 11
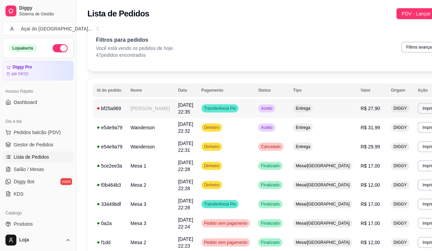
click at [131, 117] on td "[PERSON_NAME]" at bounding box center [149, 108] width 47 height 19
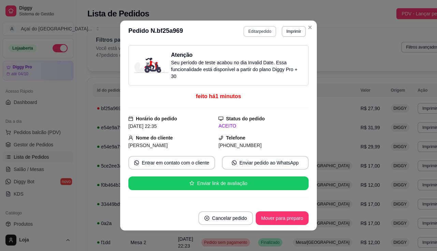
click at [262, 32] on button "Editar pedido" at bounding box center [259, 31] width 32 height 11
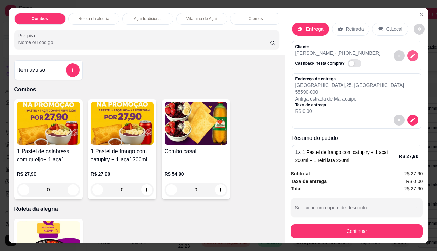
click at [410, 57] on icon "decrease-product-quantity" at bounding box center [413, 56] width 6 height 6
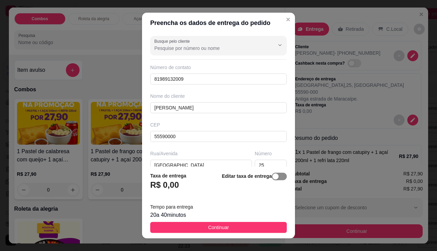
click at [272, 175] on div "button" at bounding box center [275, 176] width 6 height 6
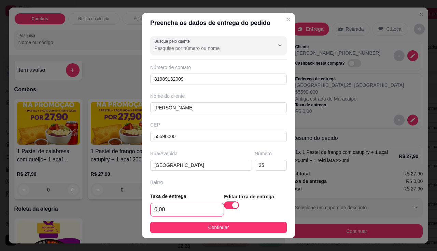
click at [169, 211] on input "0,00" at bounding box center [187, 209] width 73 height 13
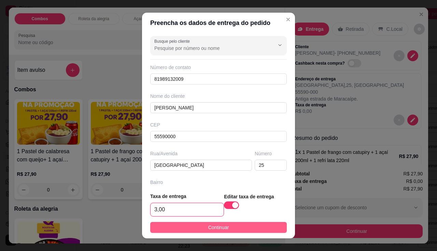
type input "3,00"
click at [199, 228] on button "Continuar" at bounding box center [218, 227] width 137 height 11
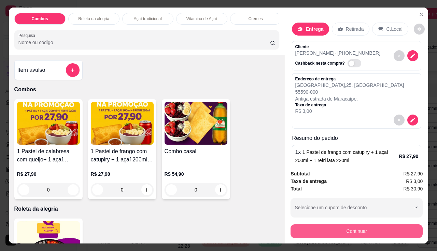
click at [326, 231] on button "Continuar" at bounding box center [356, 231] width 132 height 14
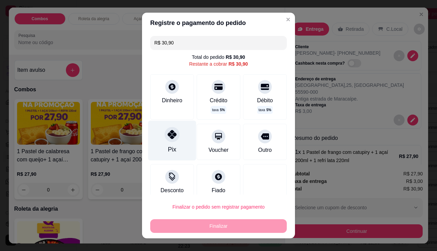
click at [164, 144] on div "Pix" at bounding box center [172, 140] width 48 height 40
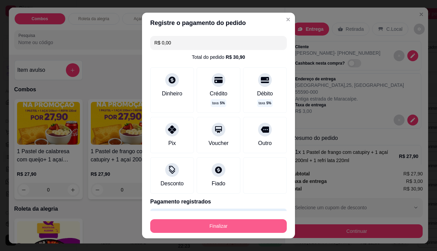
click at [211, 227] on button "Finalizar" at bounding box center [218, 226] width 137 height 14
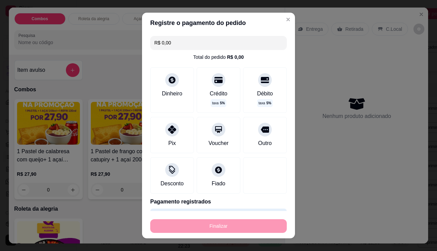
type input "-R$ 30,90"
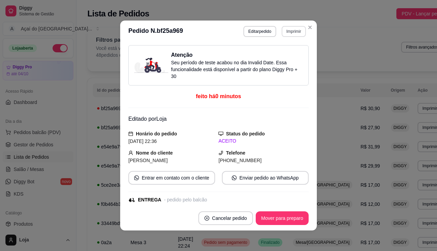
click at [290, 35] on button "Imprimir" at bounding box center [294, 31] width 24 height 11
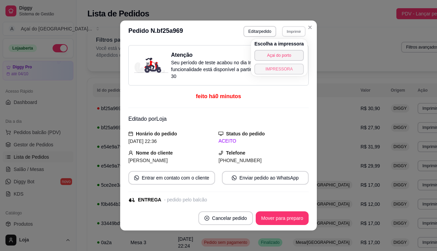
click at [287, 71] on button "IMPRESSORA" at bounding box center [278, 68] width 49 height 11
